Goal: Task Accomplishment & Management: Use online tool/utility

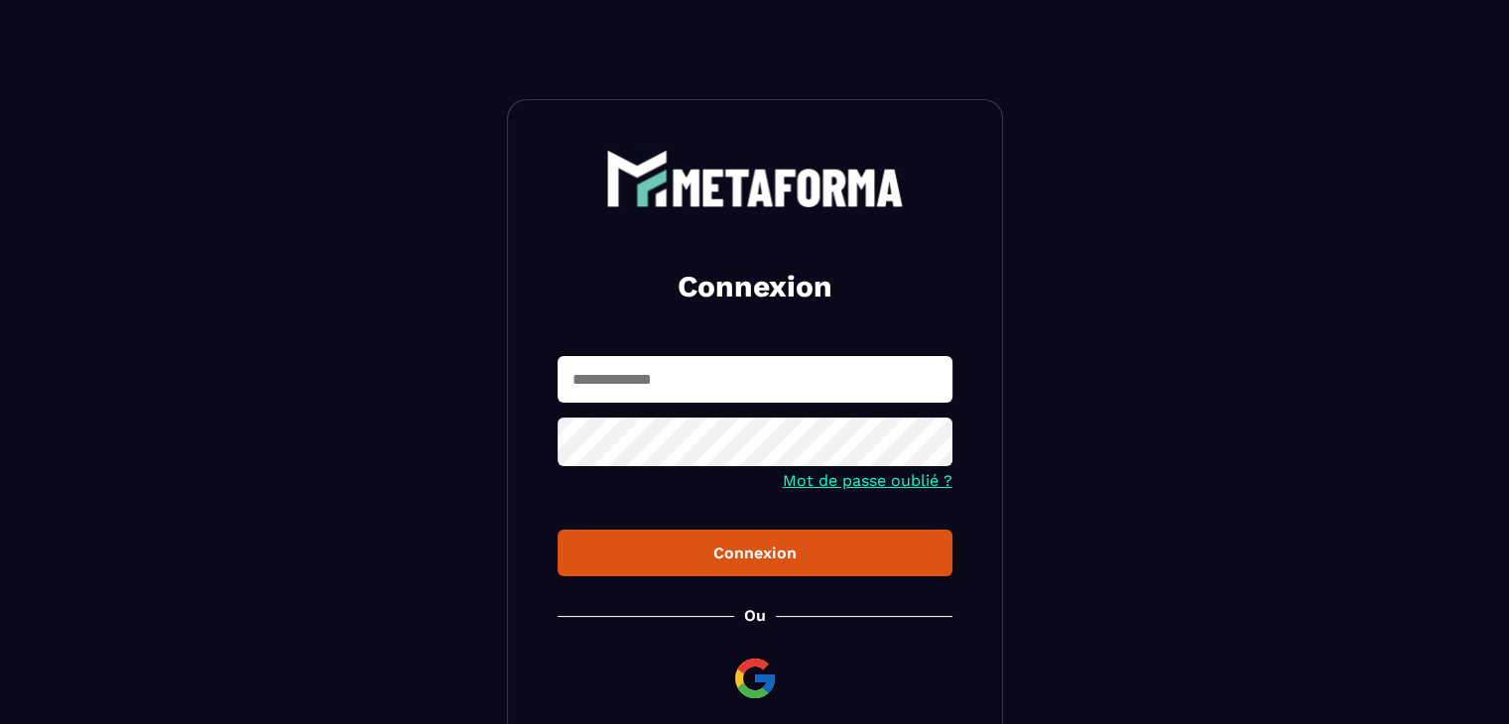
type input "**********"
click at [703, 557] on div "Connexion" at bounding box center [755, 553] width 363 height 19
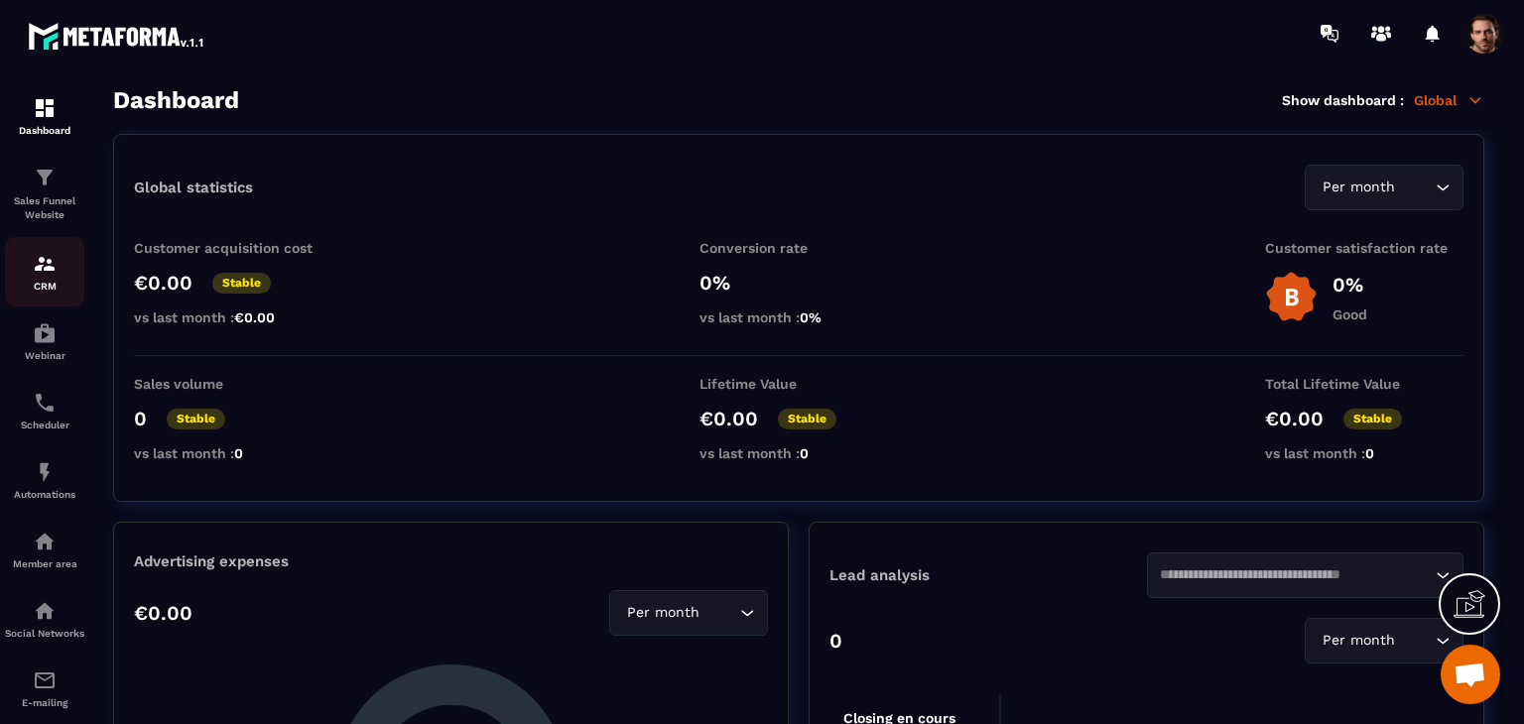
click at [53, 274] on img at bounding box center [45, 264] width 24 height 24
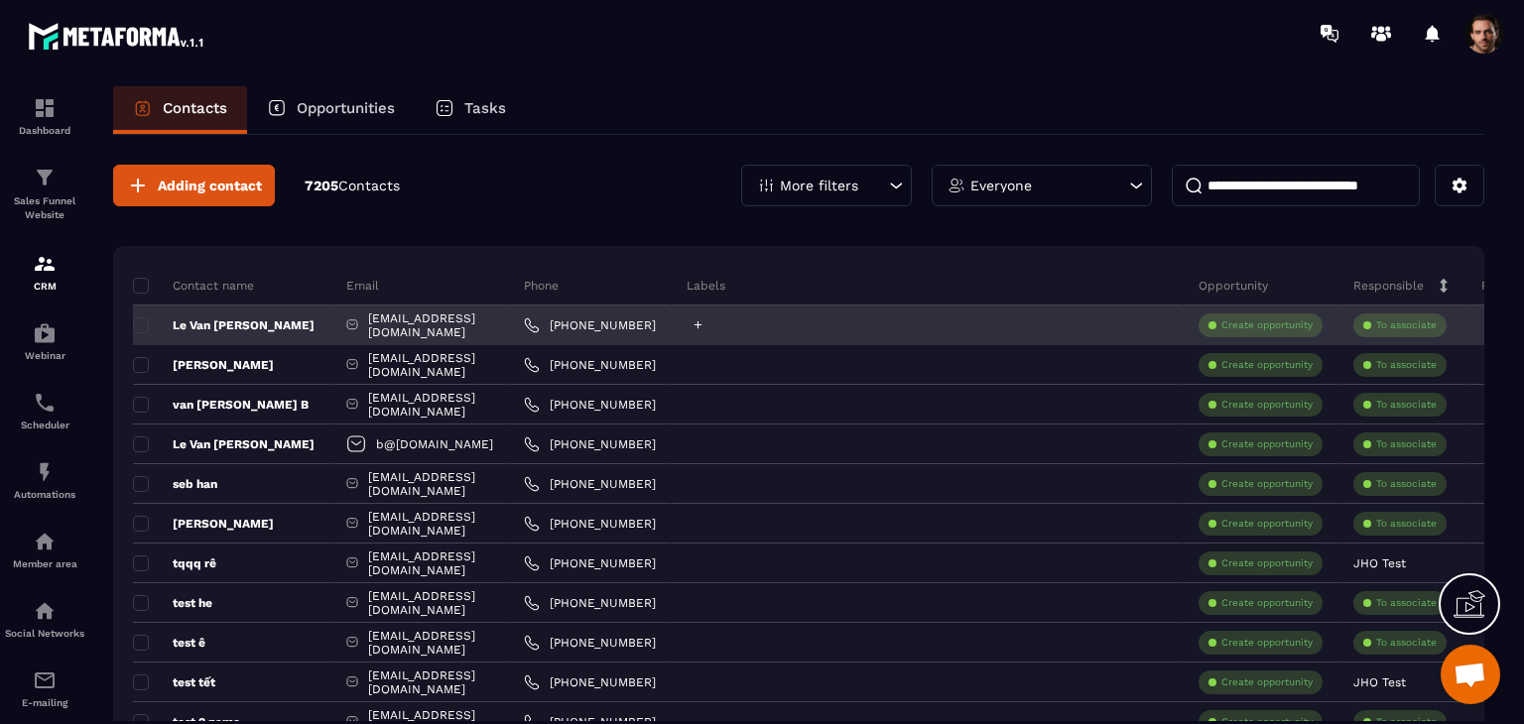
click at [703, 323] on icon at bounding box center [699, 326] width 8 height 8
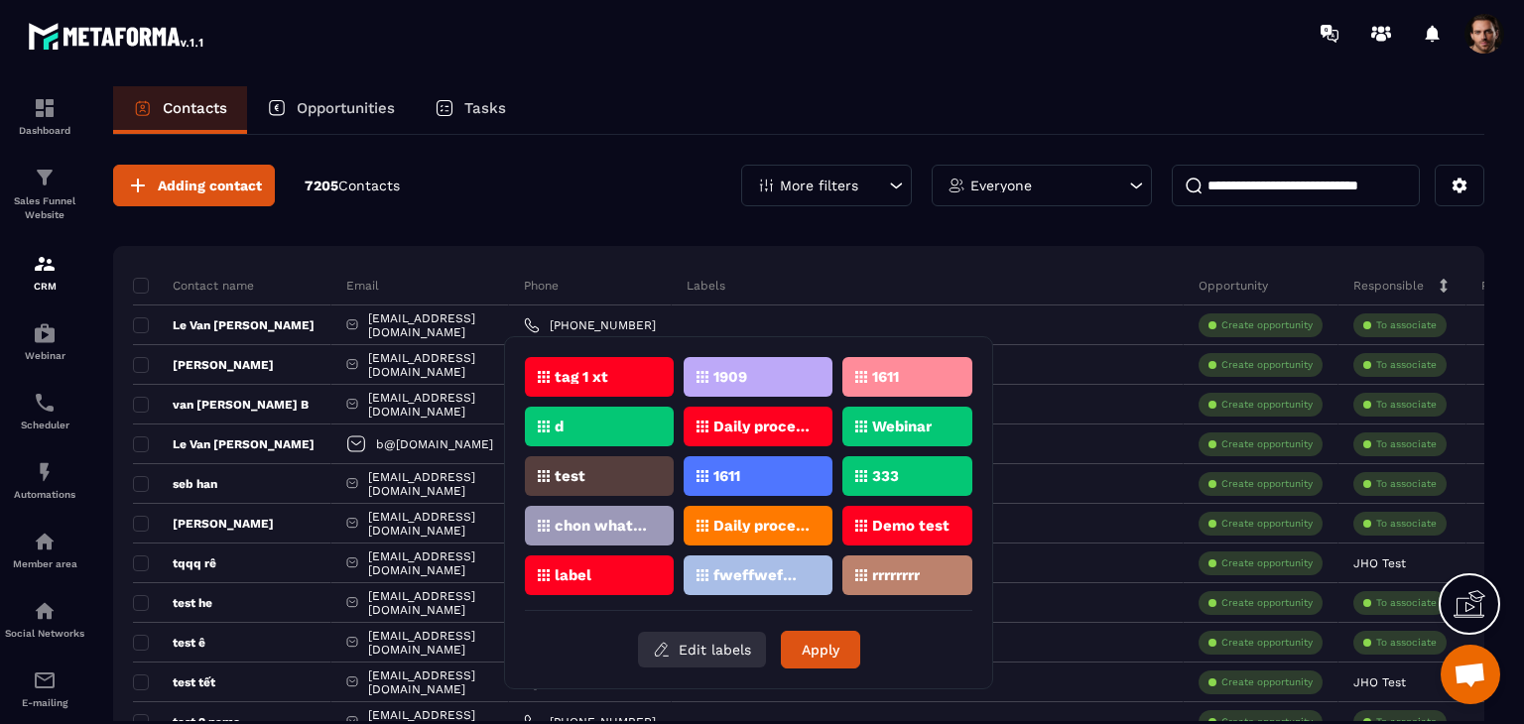
click at [726, 643] on button "Edit labels" at bounding box center [702, 650] width 128 height 36
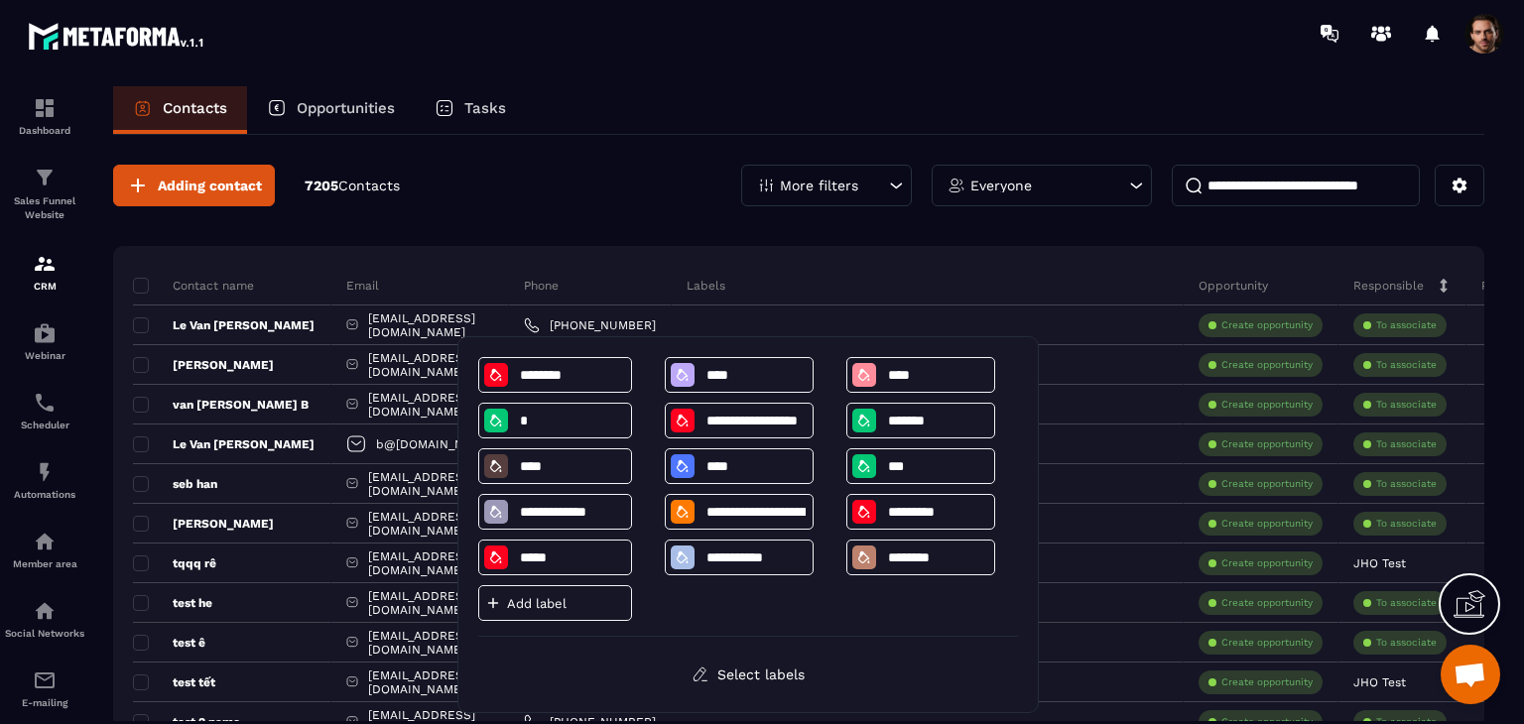
click at [583, 611] on div "Add label" at bounding box center [555, 604] width 154 height 36
click at [579, 598] on p "Add label" at bounding box center [566, 603] width 119 height 15
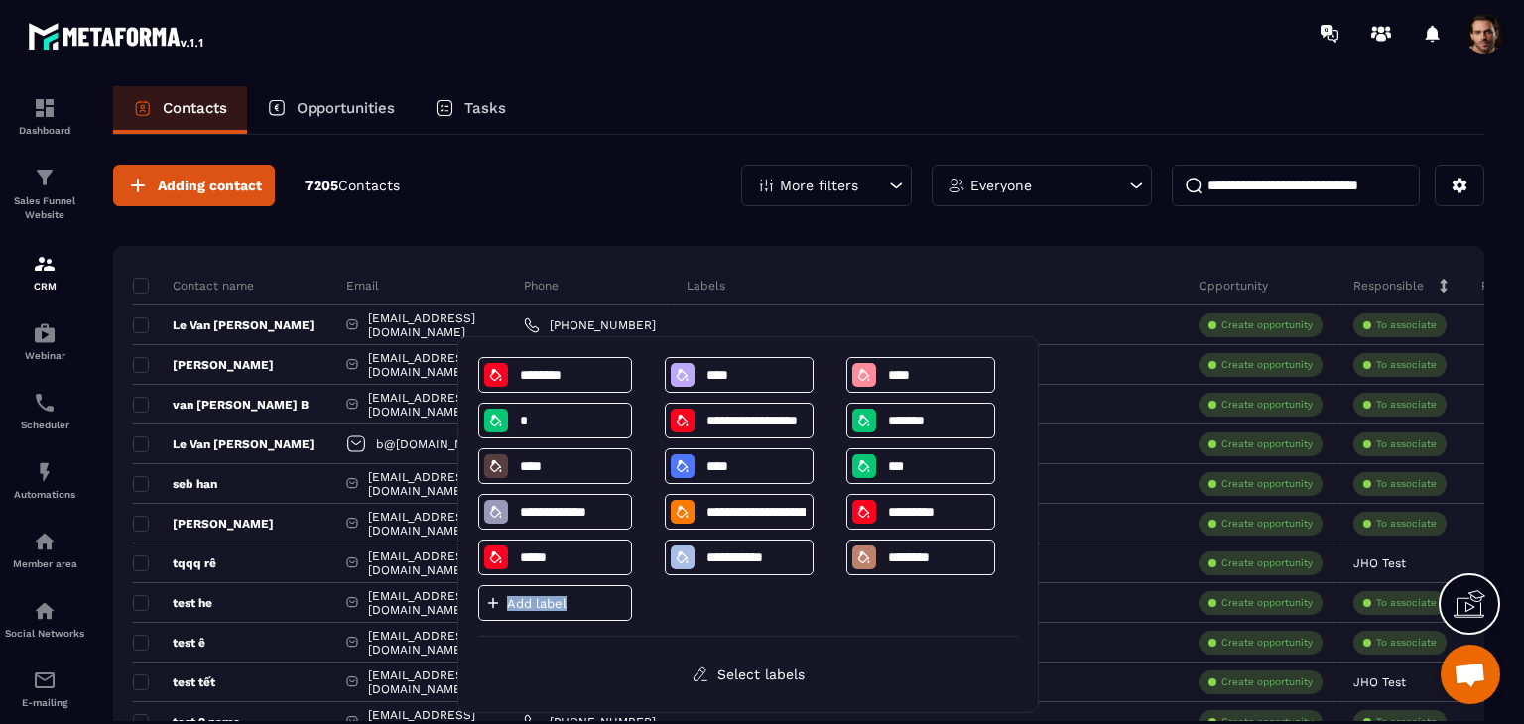
click at [579, 598] on p "Add label" at bounding box center [566, 603] width 119 height 15
click at [588, 608] on p "Add label" at bounding box center [566, 603] width 119 height 15
click at [576, 132] on div "Contacts Opportunities Tasks" at bounding box center [798, 110] width 1371 height 48
